Goal: Task Accomplishment & Management: Complete application form

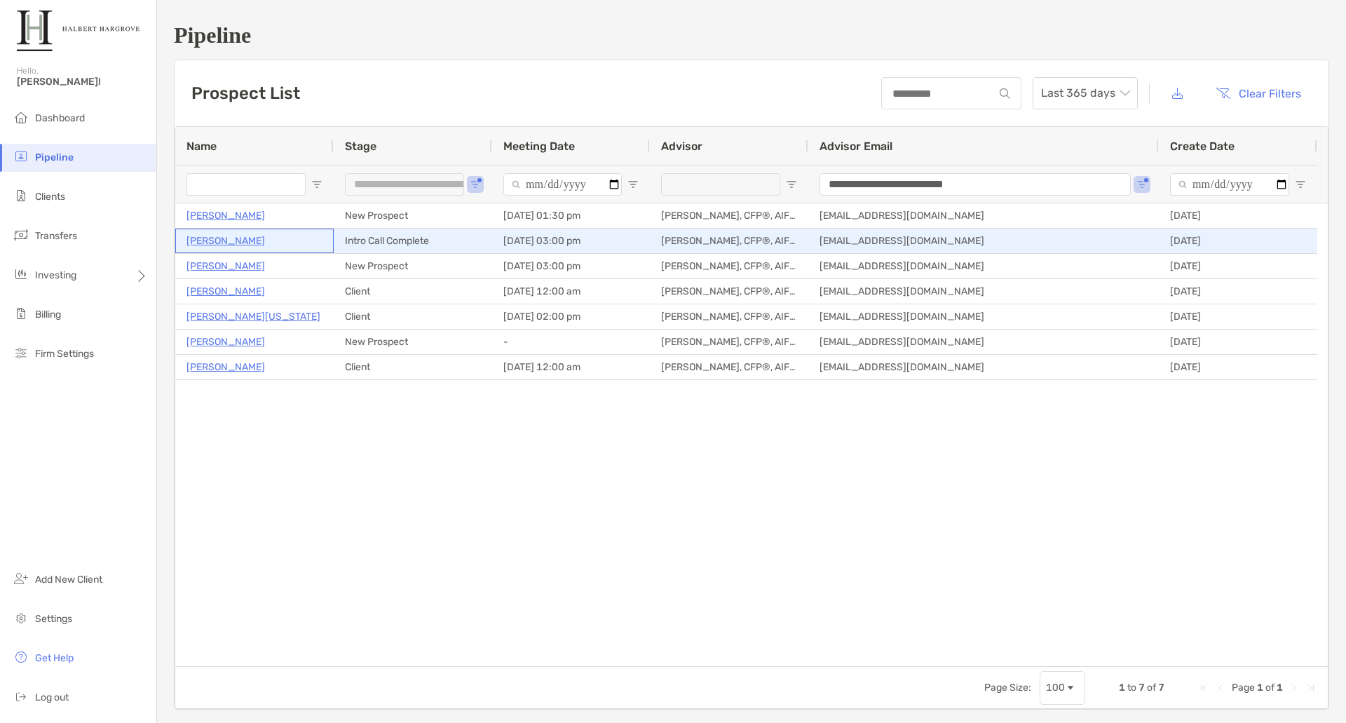
click at [216, 243] on p "[PERSON_NAME]" at bounding box center [225, 241] width 79 height 18
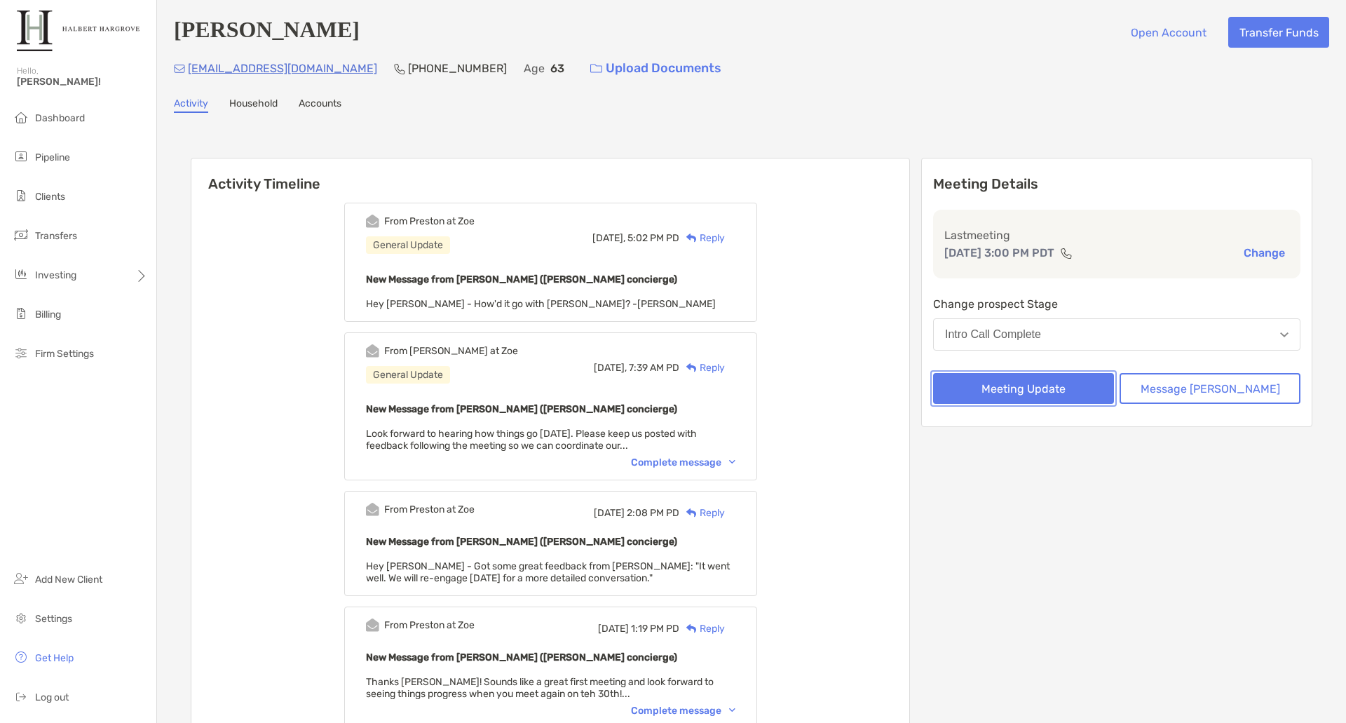
click at [1087, 392] on button "Meeting Update" at bounding box center [1023, 388] width 181 height 31
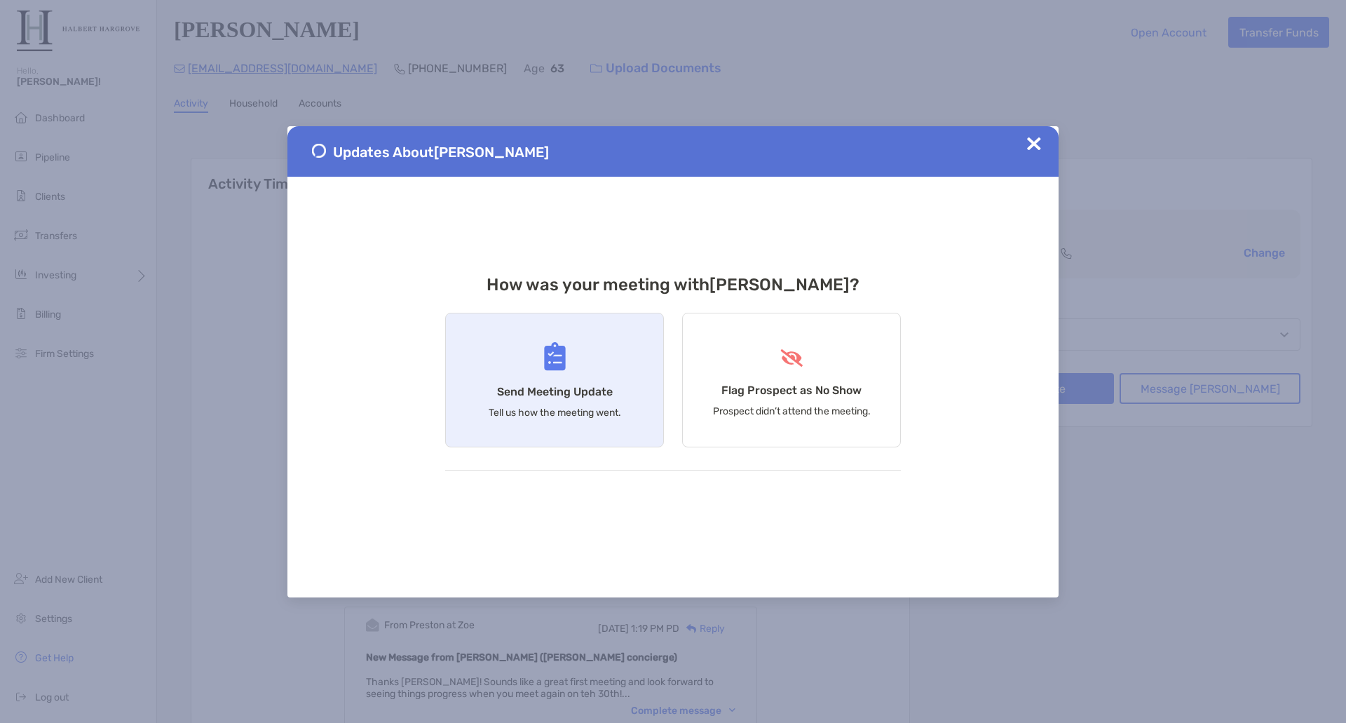
click at [505, 341] on div "Send Meeting Update Tell us how the meeting went." at bounding box center [554, 380] width 219 height 135
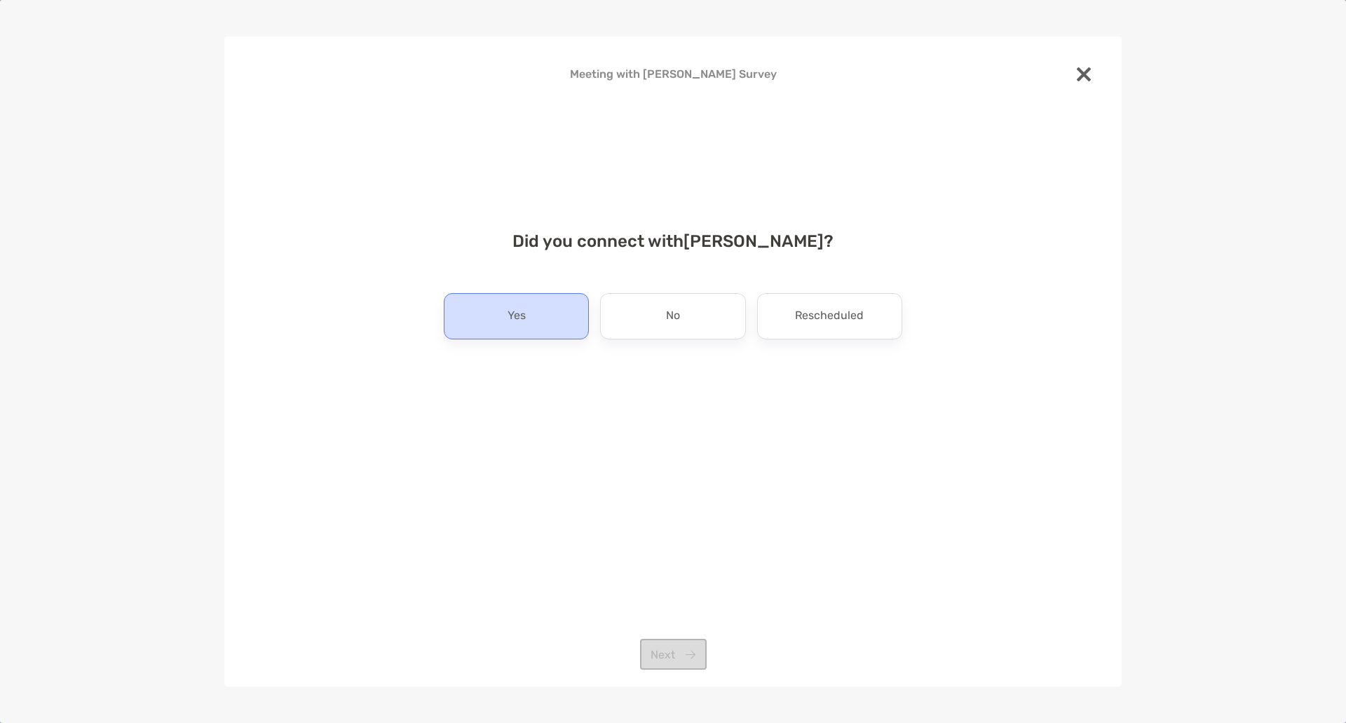
click at [550, 323] on div "Yes" at bounding box center [516, 316] width 145 height 46
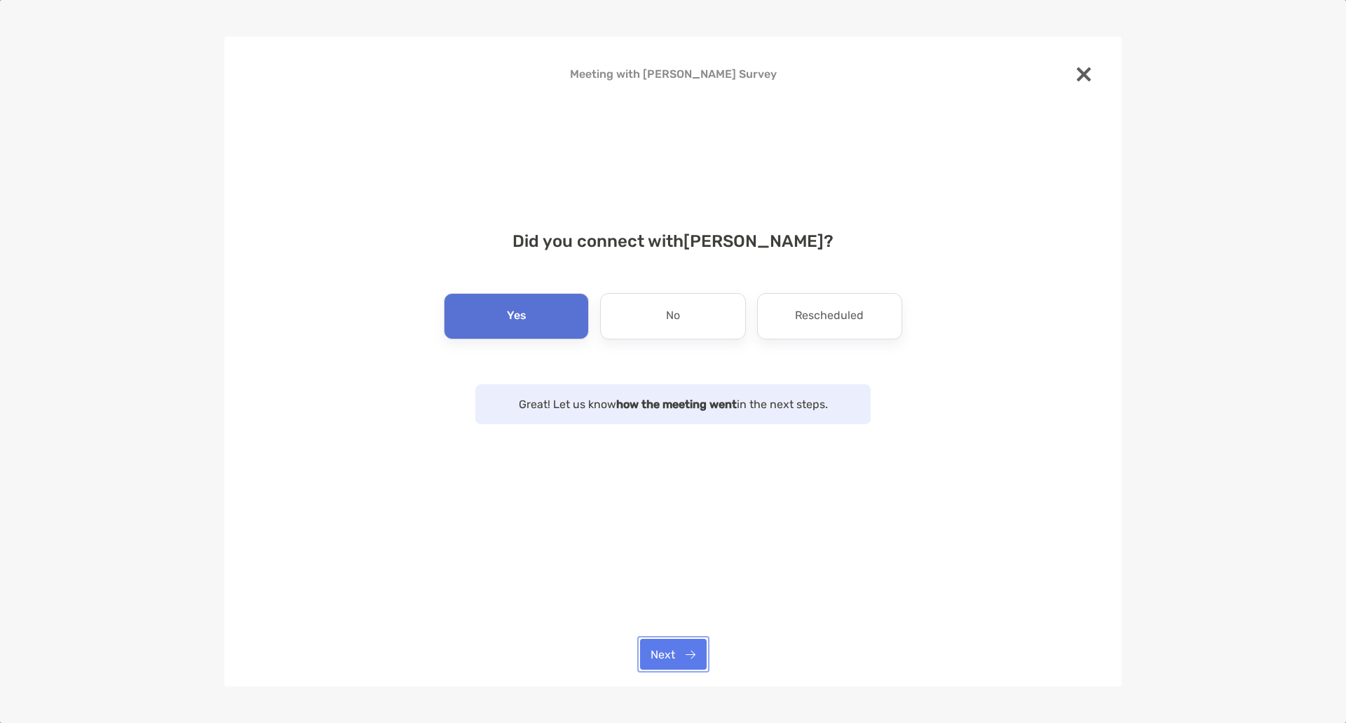
click at [671, 653] on button "Next" at bounding box center [673, 654] width 67 height 31
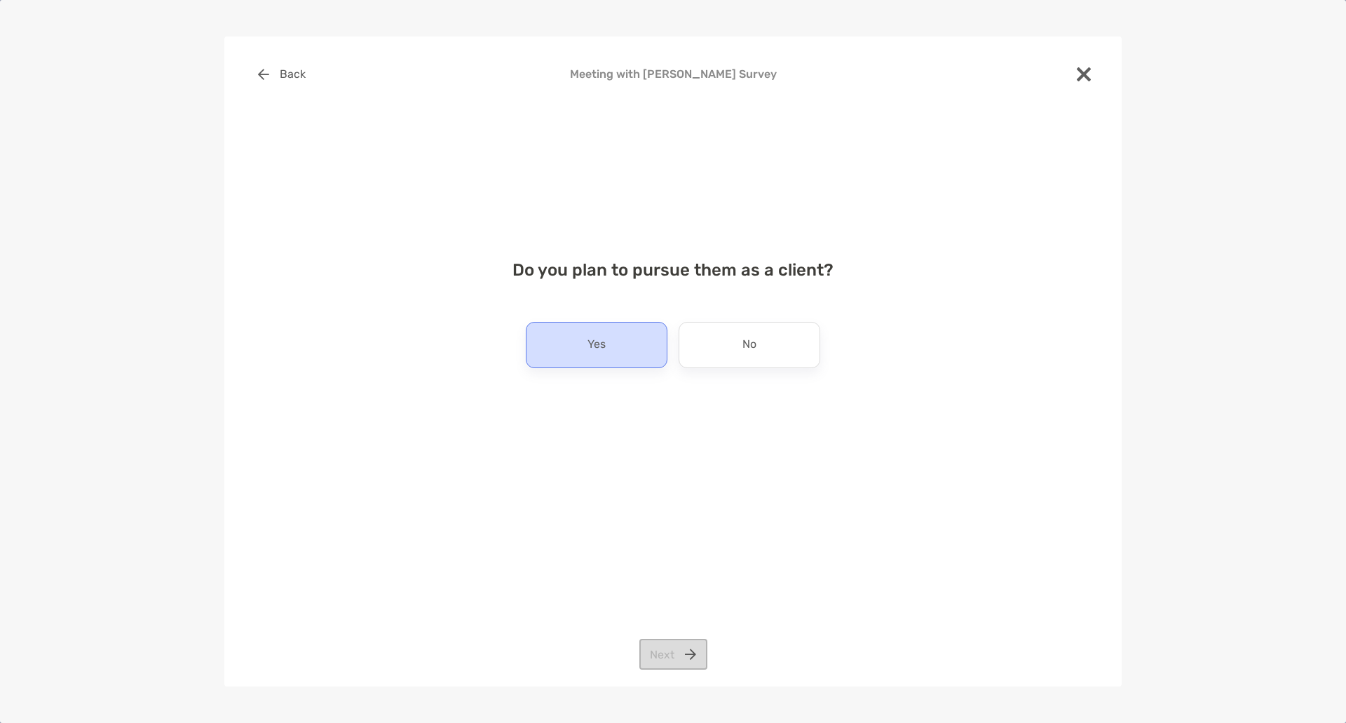
click at [637, 350] on div "Yes" at bounding box center [597, 345] width 142 height 46
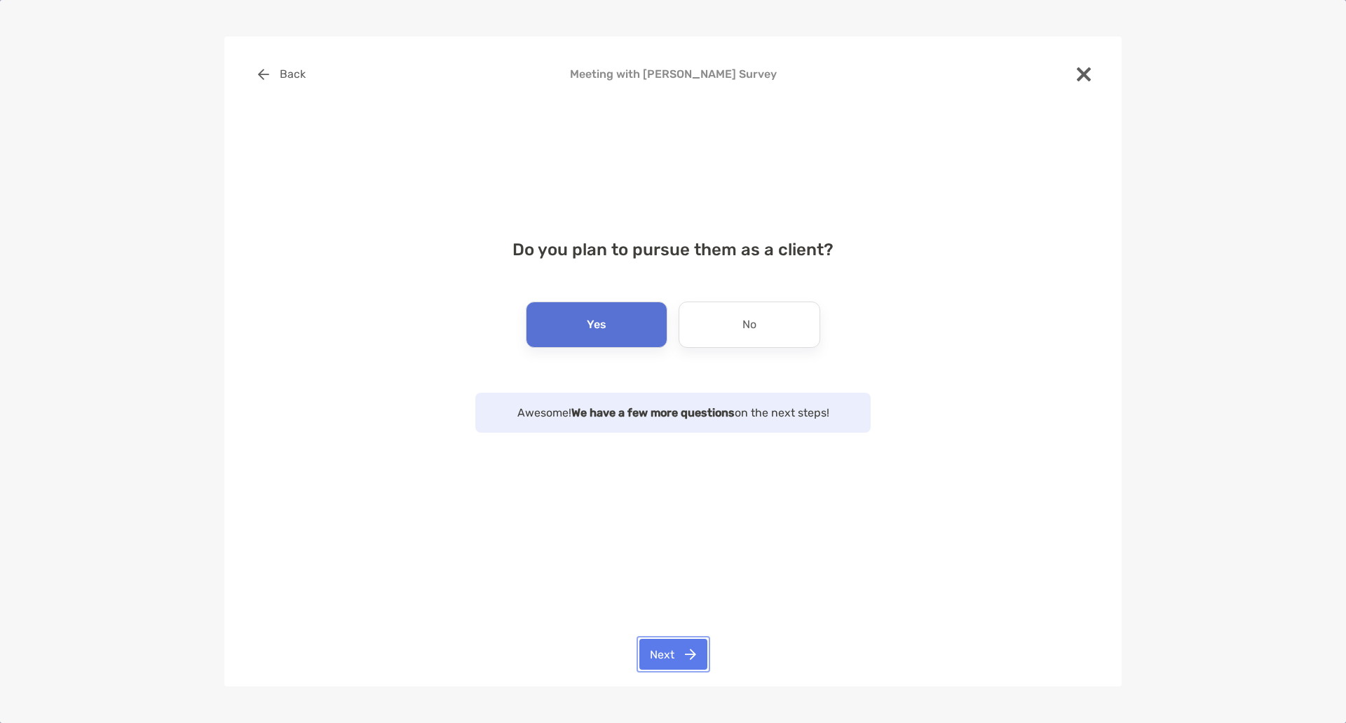
click at [684, 656] on button "Next" at bounding box center [673, 654] width 68 height 31
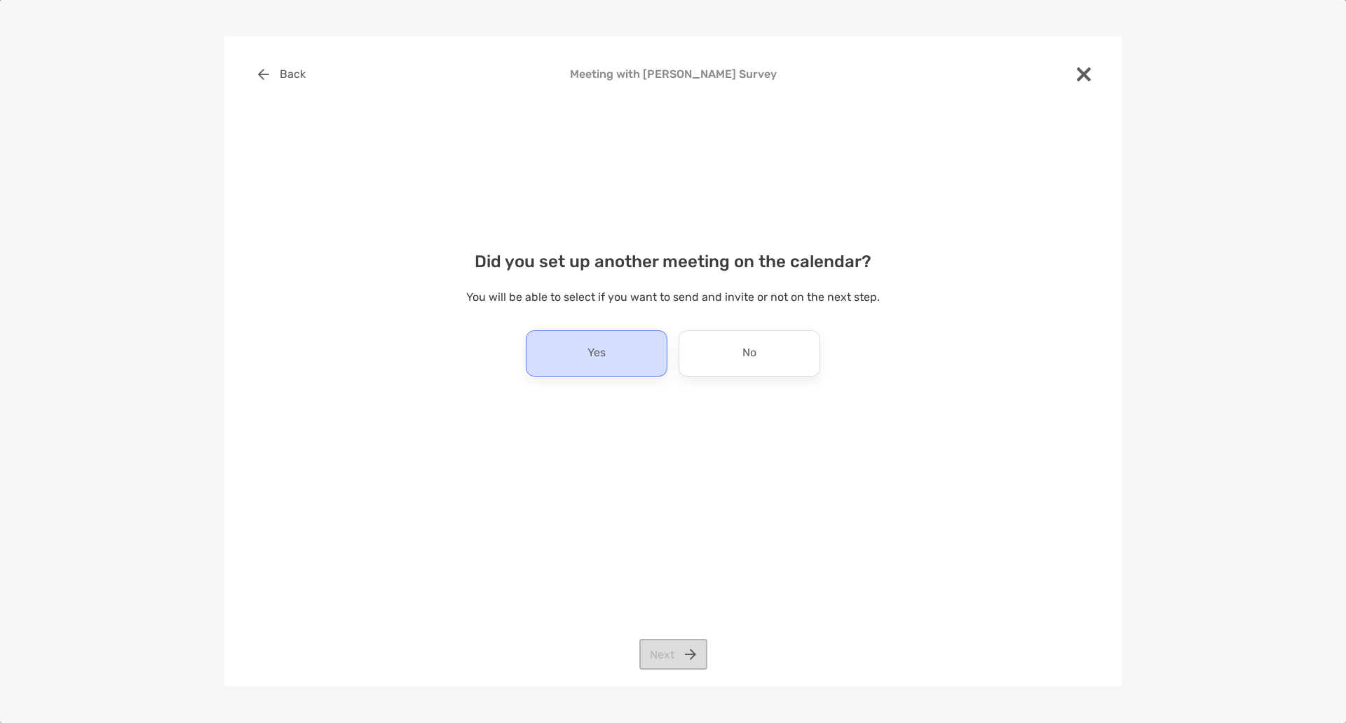
click at [638, 364] on div "Yes" at bounding box center [597, 353] width 142 height 46
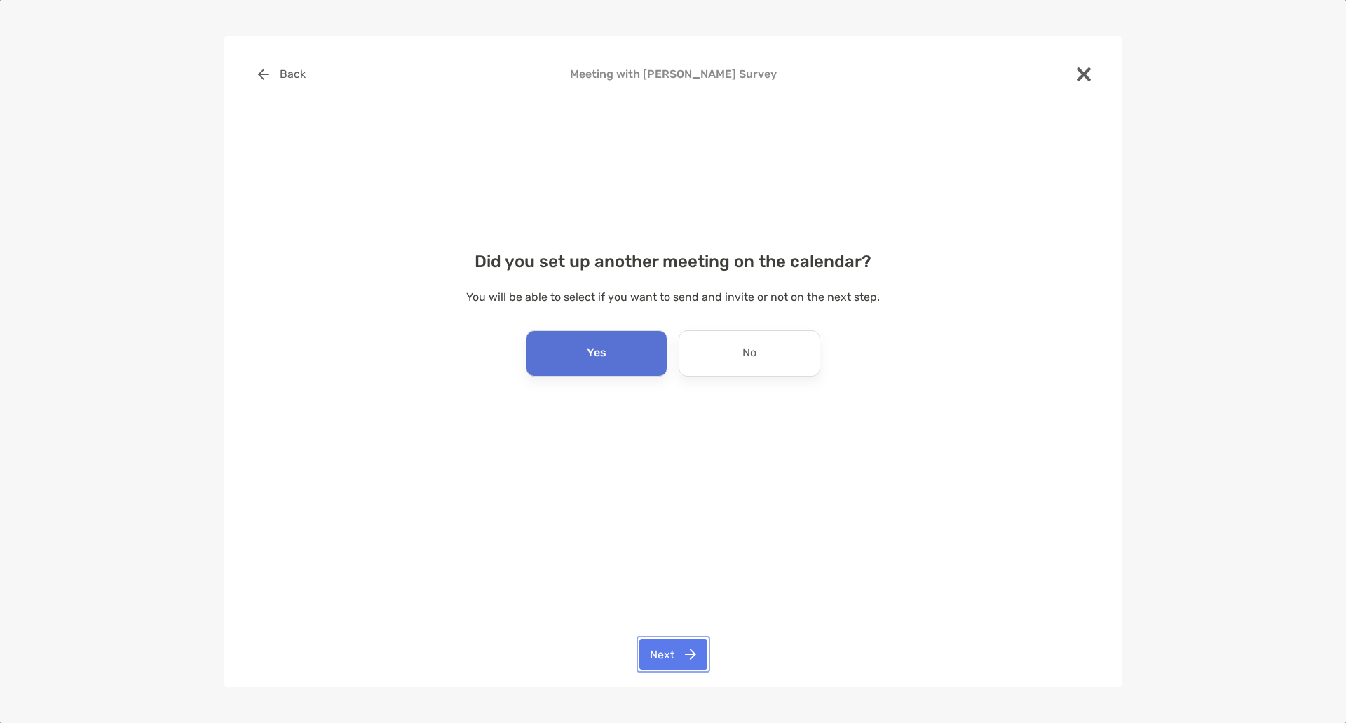
click at [681, 648] on button "Next" at bounding box center [673, 654] width 68 height 31
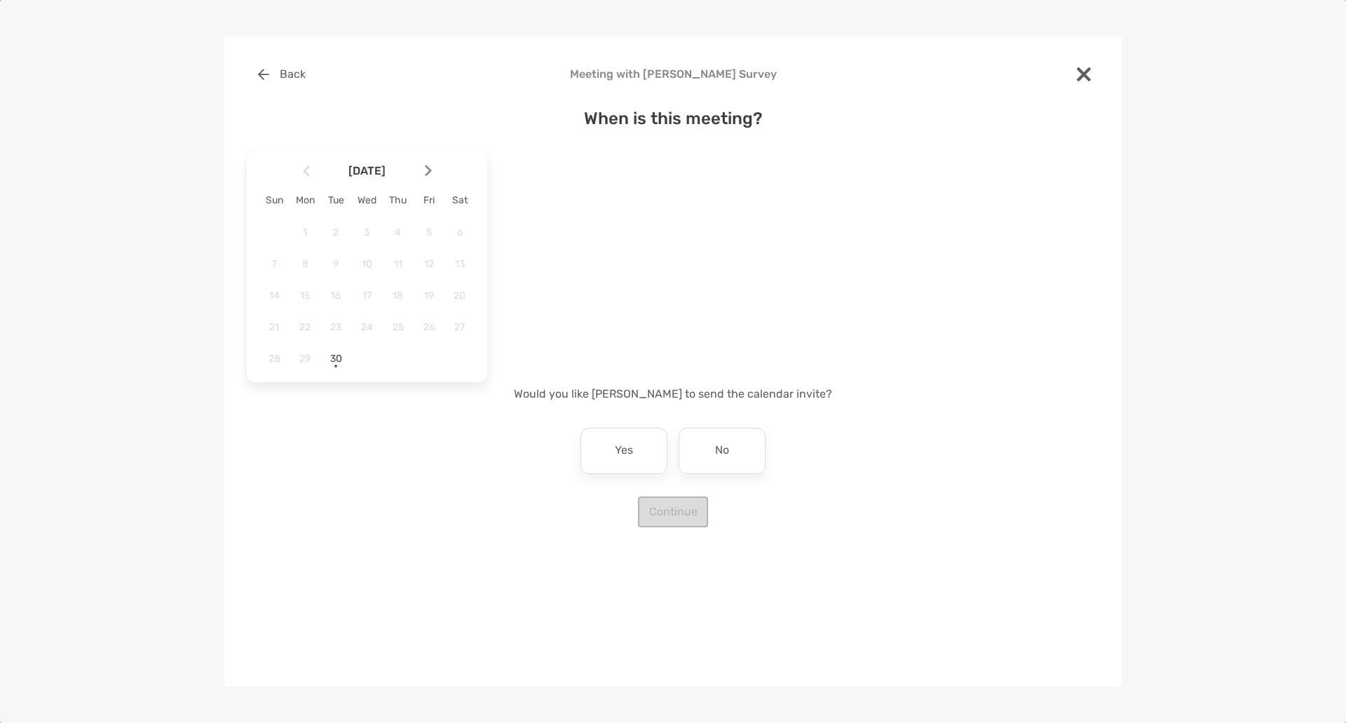
click at [429, 176] on img at bounding box center [428, 171] width 7 height 12
click at [334, 264] on span "7" at bounding box center [336, 264] width 24 height 12
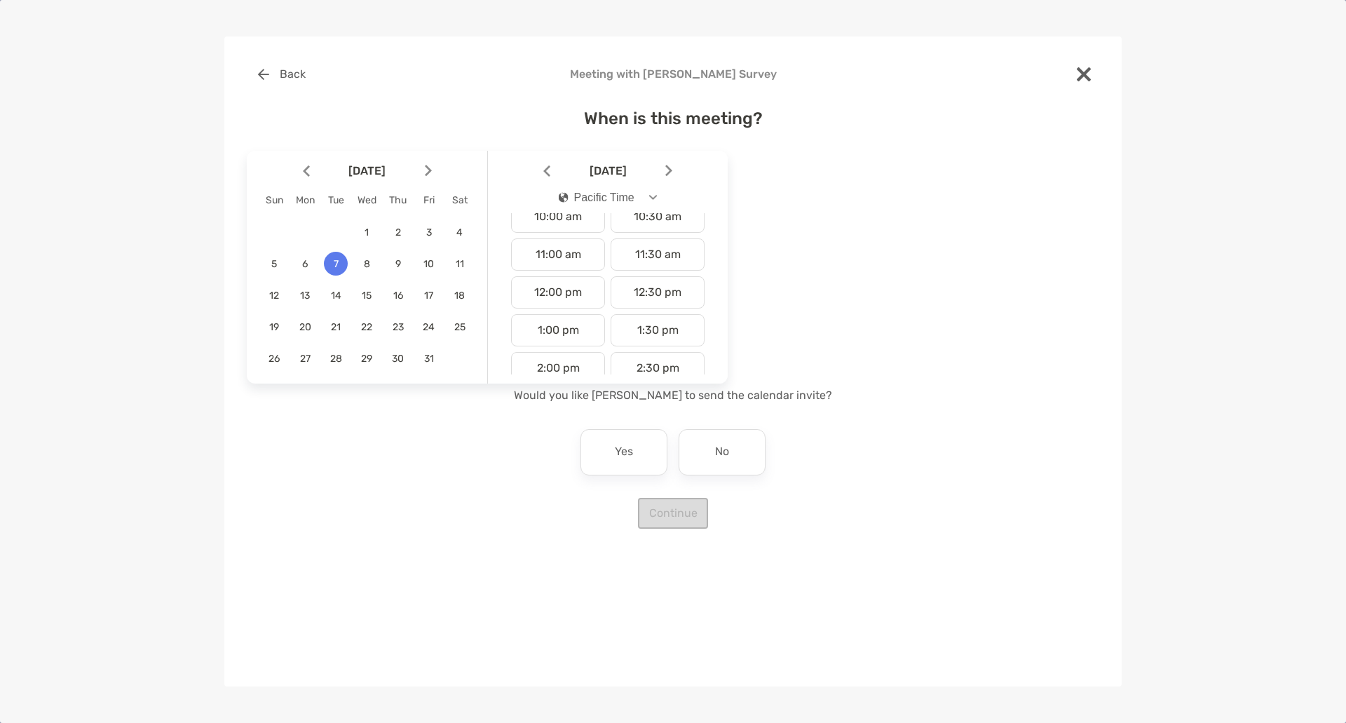
scroll to position [398, 0]
click at [569, 252] on div "11:00 am" at bounding box center [558, 248] width 94 height 32
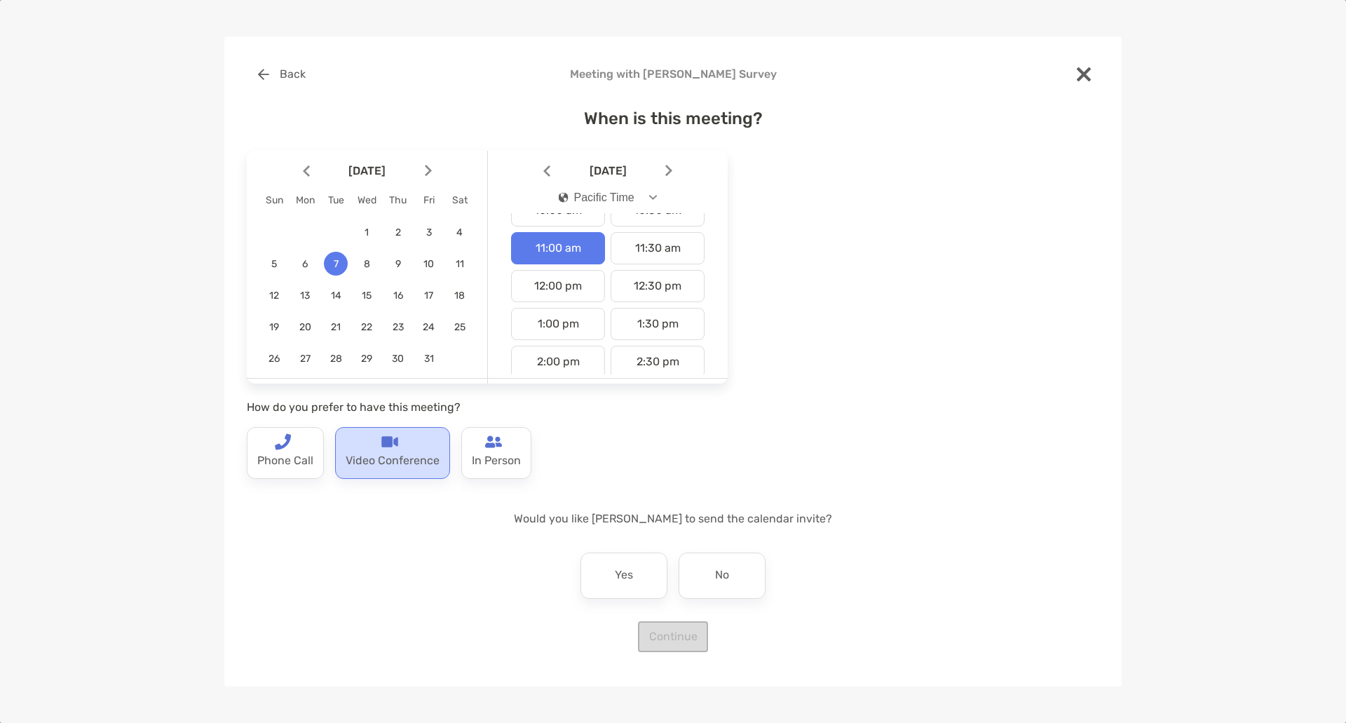
click at [410, 453] on p "Video Conference" at bounding box center [393, 461] width 94 height 22
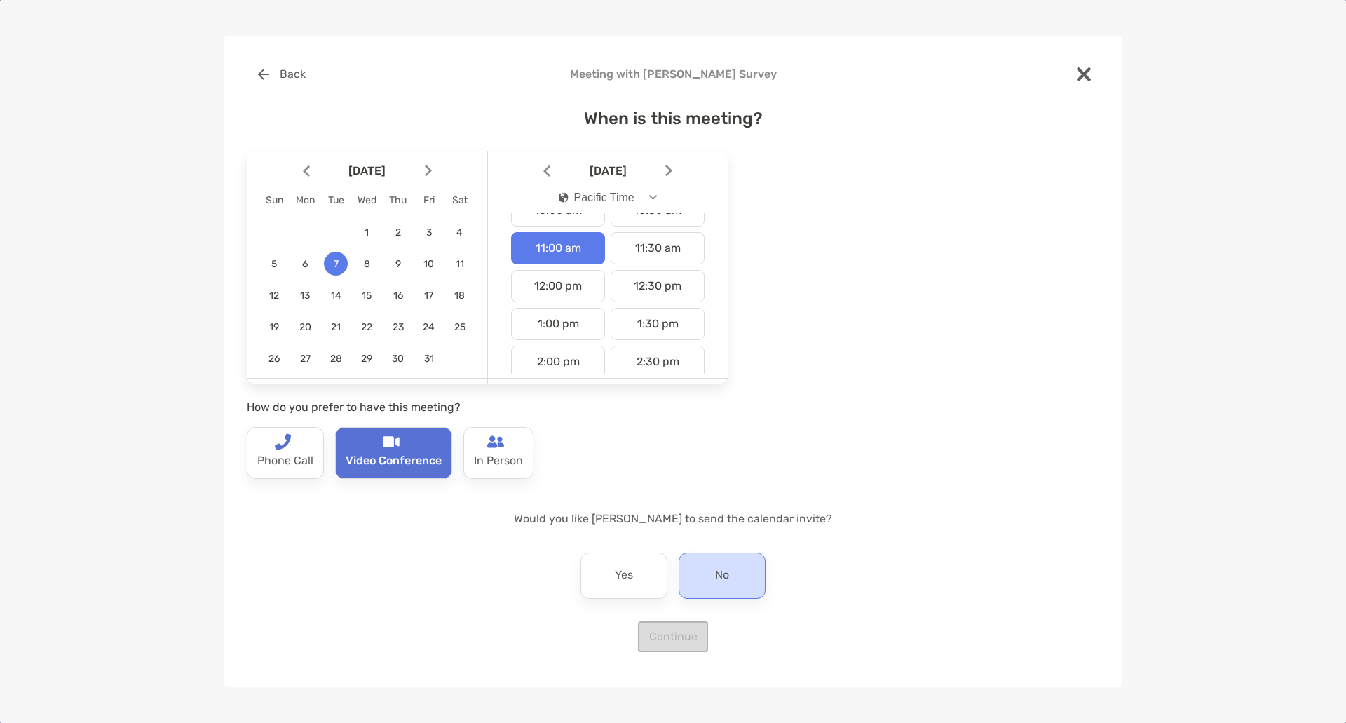
click at [716, 564] on p "No" at bounding box center [722, 575] width 14 height 22
click at [679, 634] on button "Continue" at bounding box center [673, 636] width 70 height 31
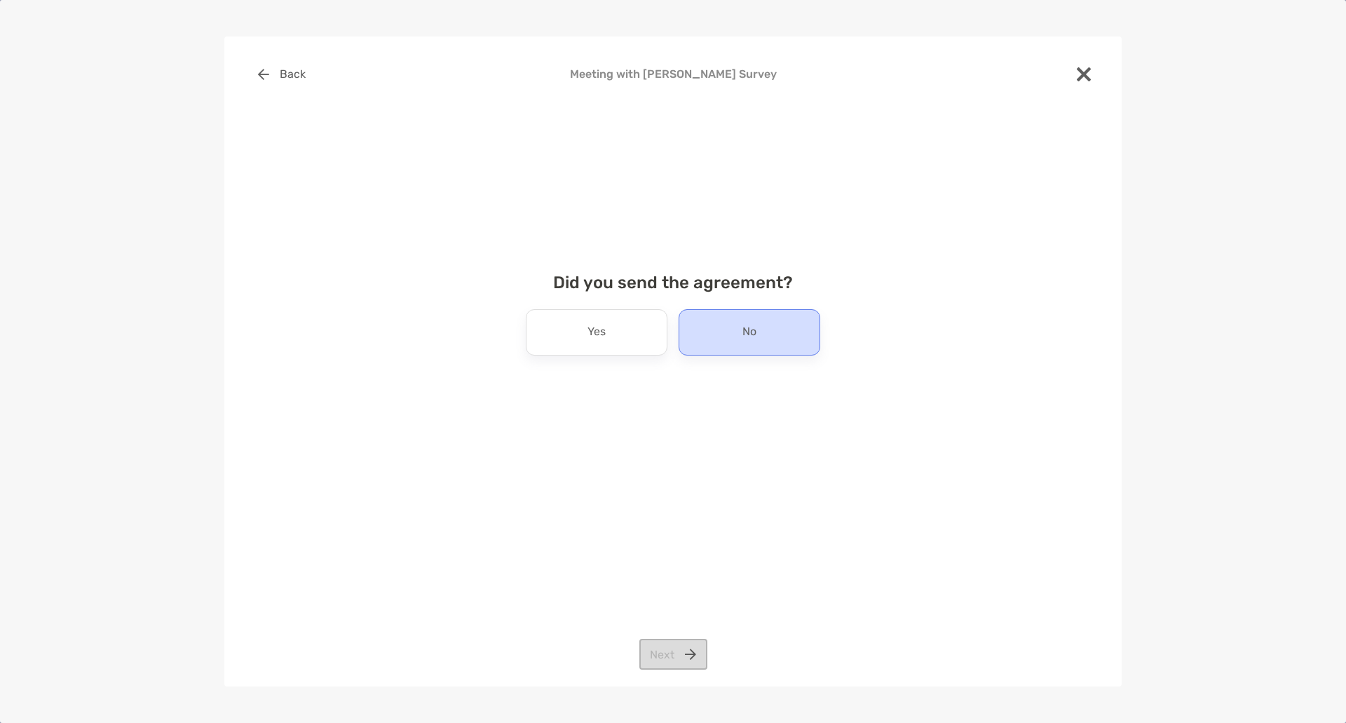
click at [728, 318] on div "No" at bounding box center [750, 332] width 142 height 46
click at [663, 658] on button "Next" at bounding box center [673, 654] width 68 height 31
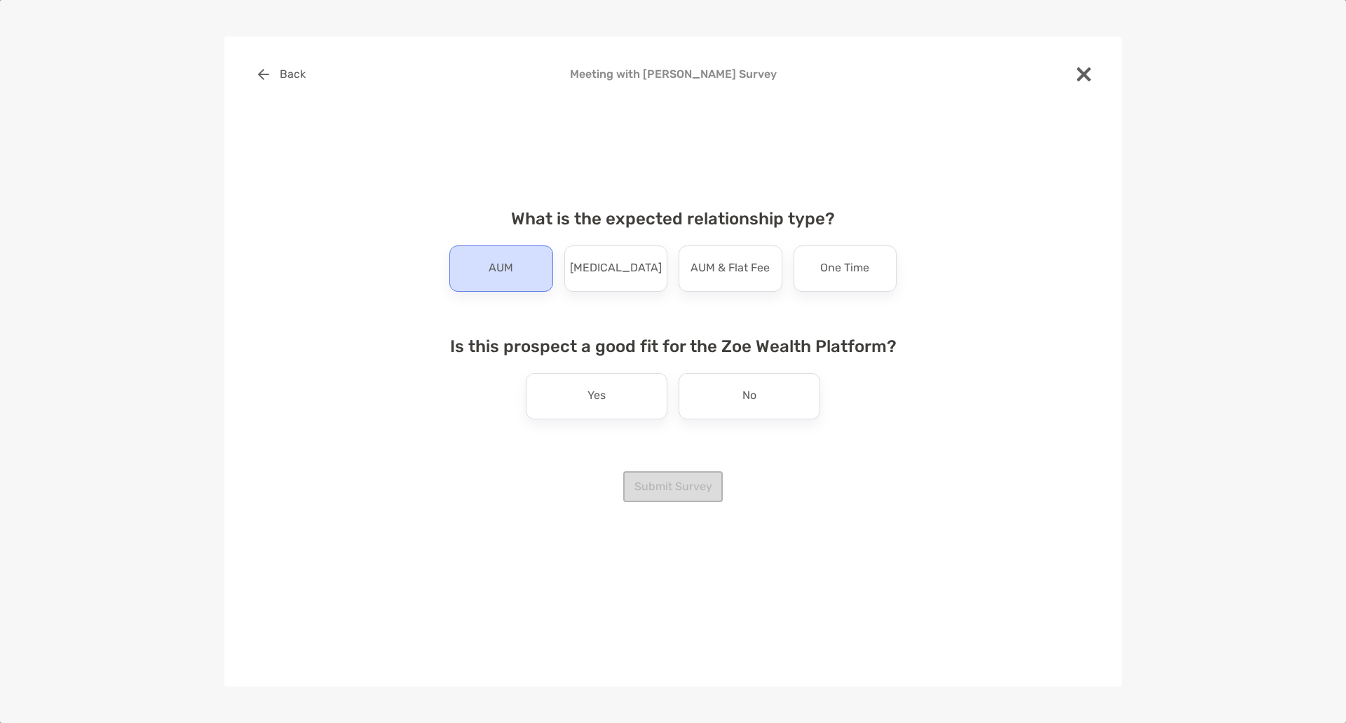
click at [486, 284] on div "AUM" at bounding box center [501, 268] width 104 height 46
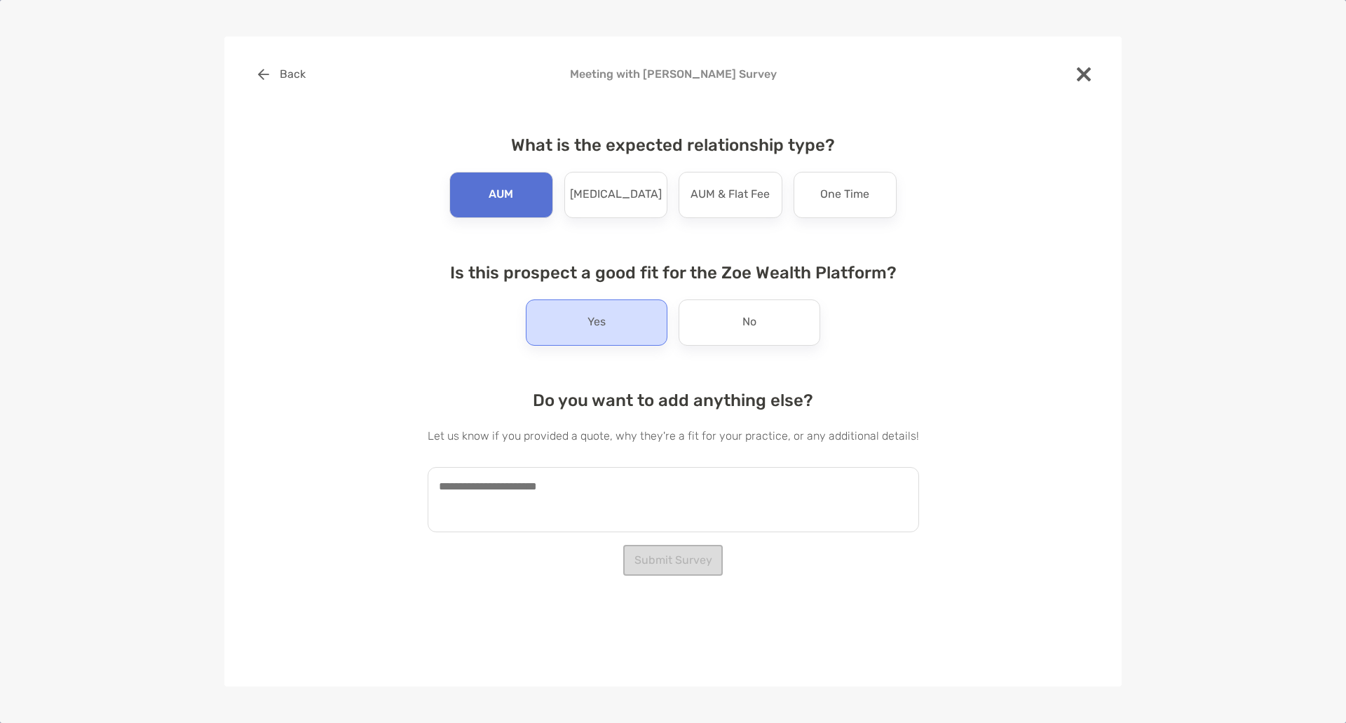
click at [618, 331] on div "Yes" at bounding box center [597, 322] width 142 height 46
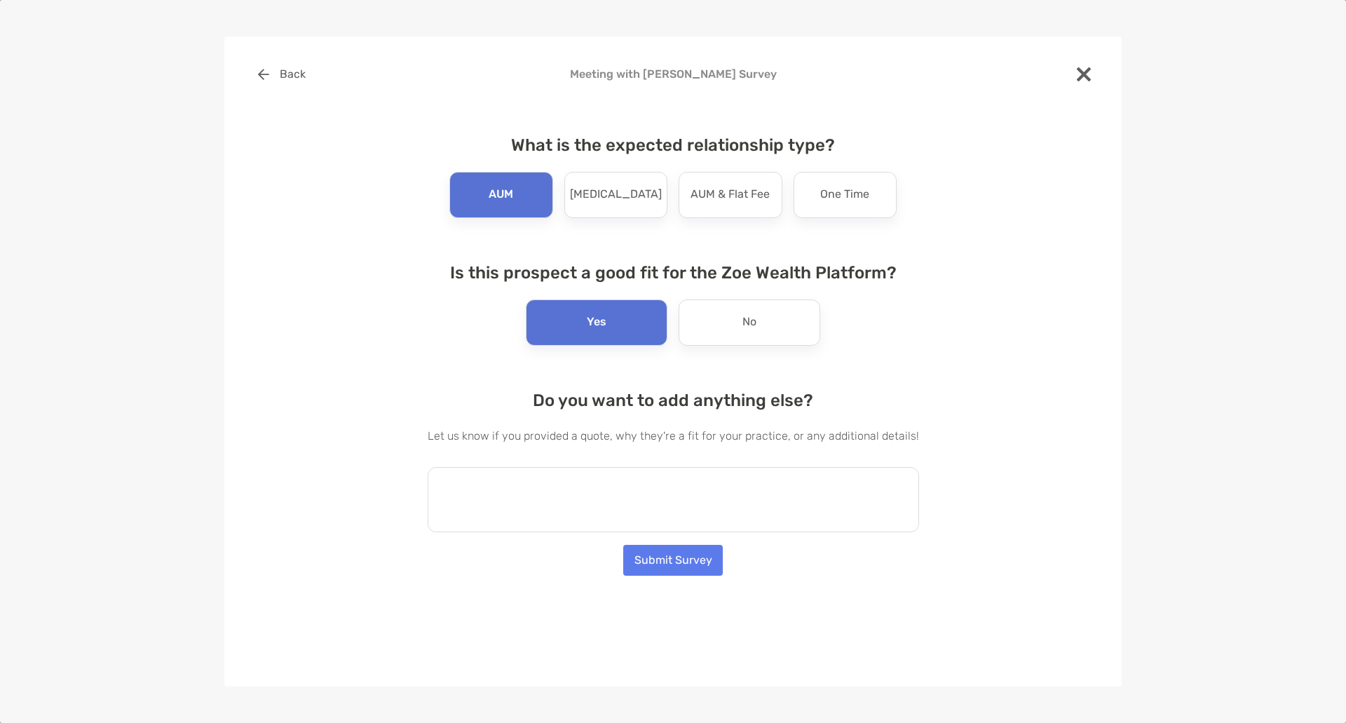
click at [619, 510] on textarea at bounding box center [673, 499] width 491 height 65
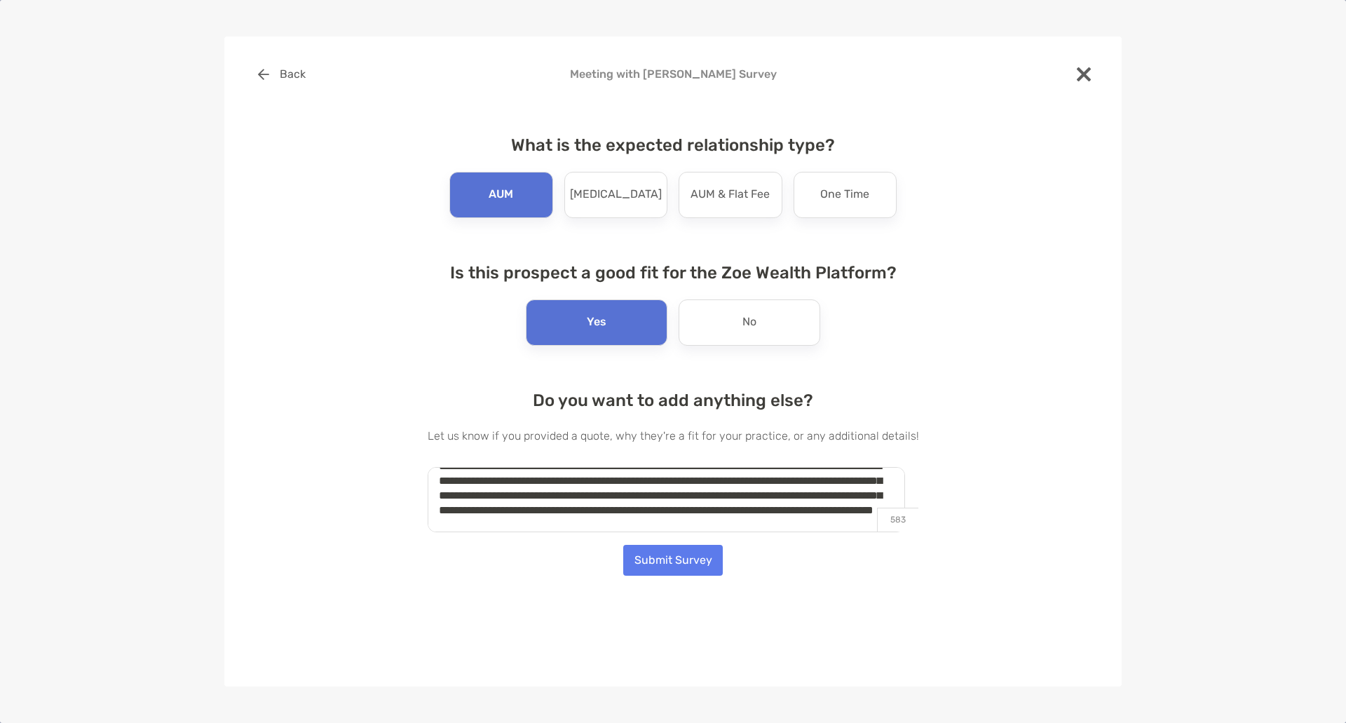
scroll to position [35, 0]
type textarea "**********"
click at [693, 562] on button "Submit Survey" at bounding box center [673, 560] width 100 height 31
